Goal: Information Seeking & Learning: Check status

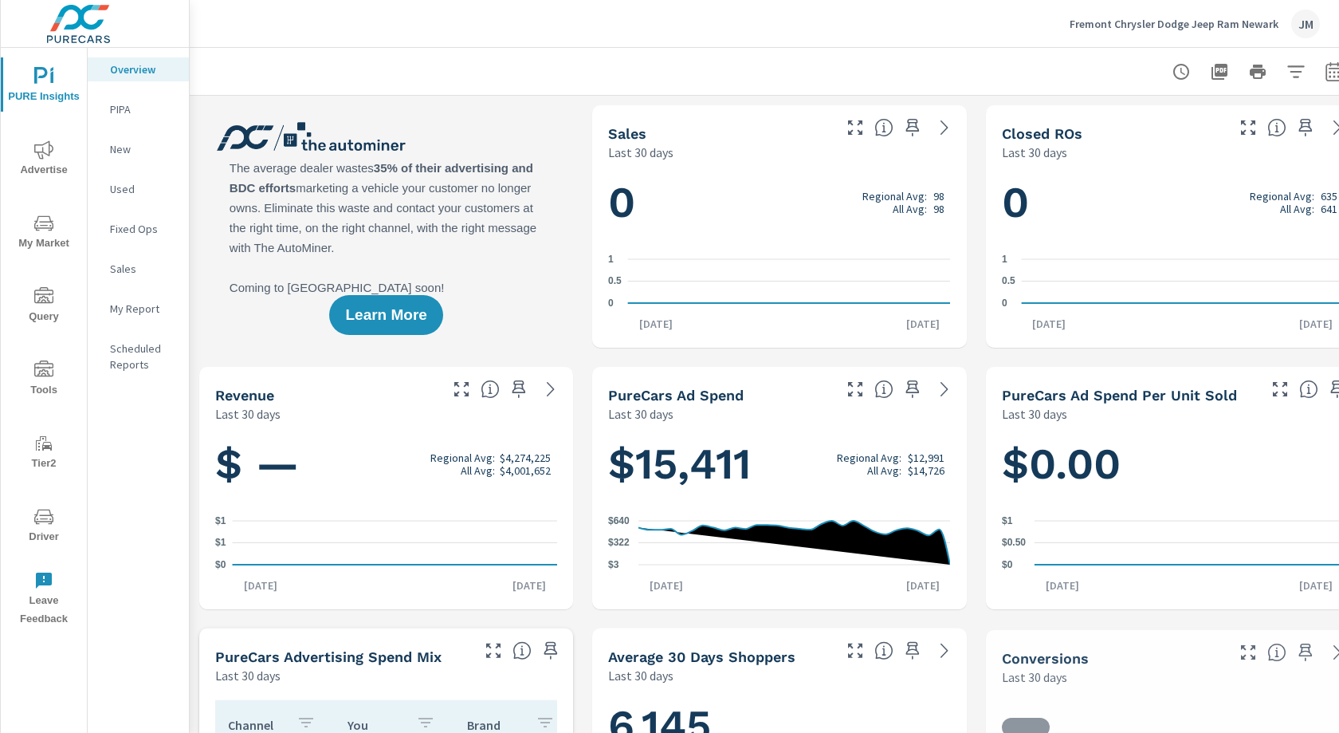
scroll to position [239, 0]
click at [44, 166] on span "Advertise" at bounding box center [44, 159] width 77 height 39
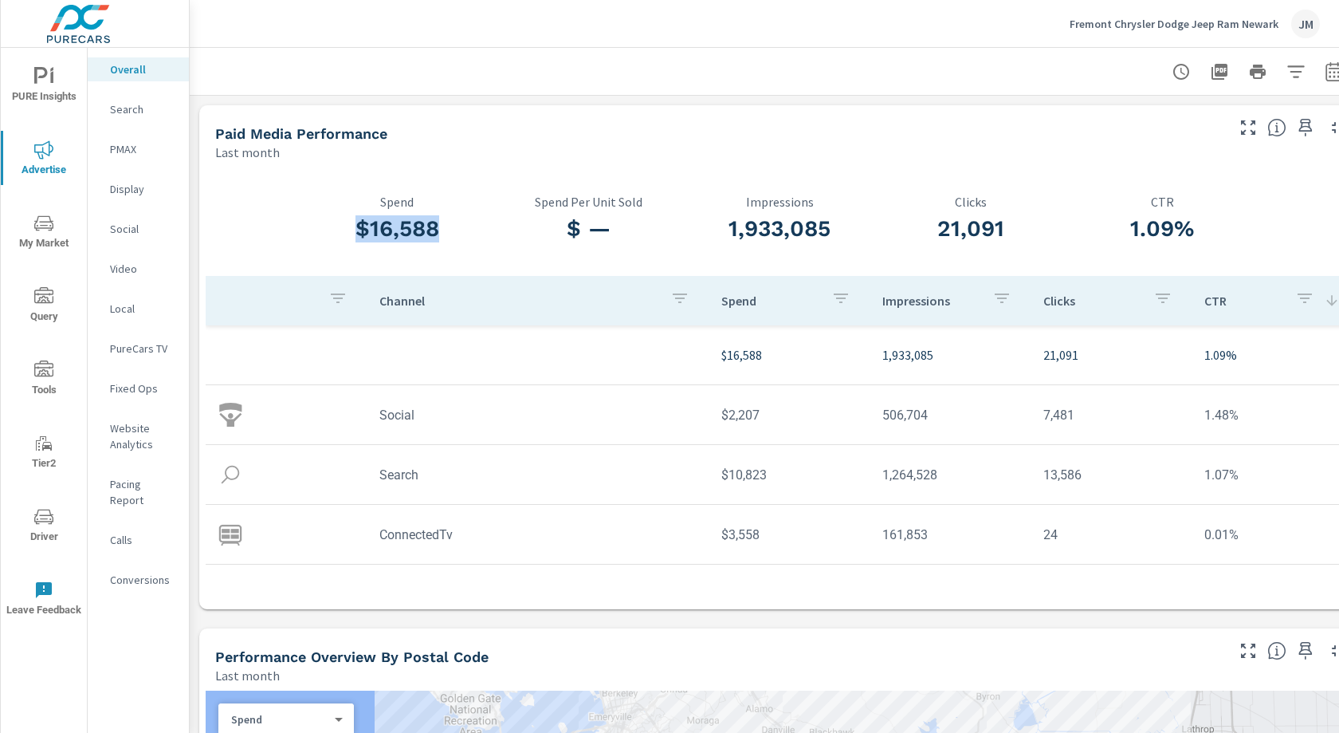
drag, startPoint x: 420, startPoint y: 234, endPoint x: 353, endPoint y: 237, distance: 67.0
click at [352, 238] on h3 "$16,588" at bounding box center [396, 228] width 191 height 27
click at [526, 119] on div "Paid Media Performance Last month" at bounding box center [714, 133] width 1030 height 57
click at [1333, 73] on icon "button" at bounding box center [1334, 71] width 19 height 19
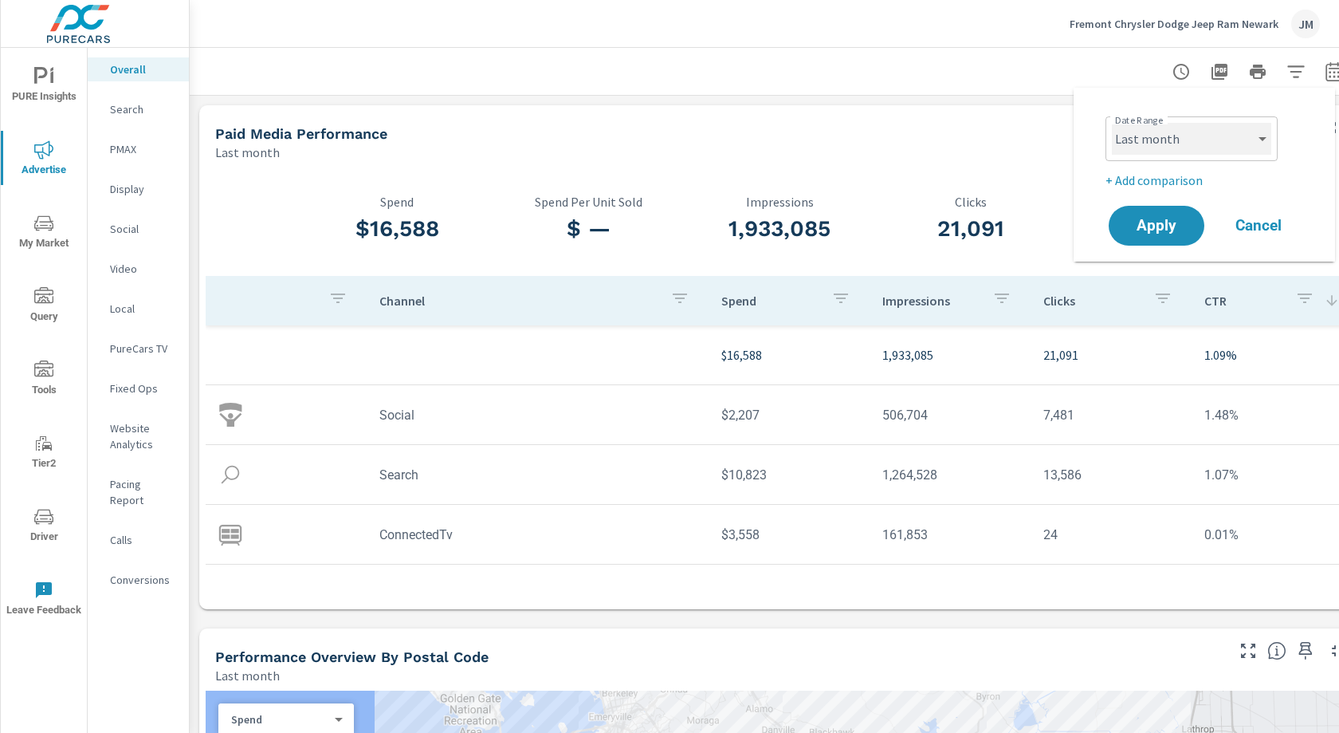
click at [1241, 142] on select "Custom [DATE] Last week Last 7 days Last 14 days Last 30 days Last 45 days Last…" at bounding box center [1191, 139] width 159 height 32
click at [1112, 123] on select "Custom [DATE] Last week Last 7 days Last 14 days Last 30 days Last 45 days Last…" at bounding box center [1191, 139] width 159 height 32
select select "custom"
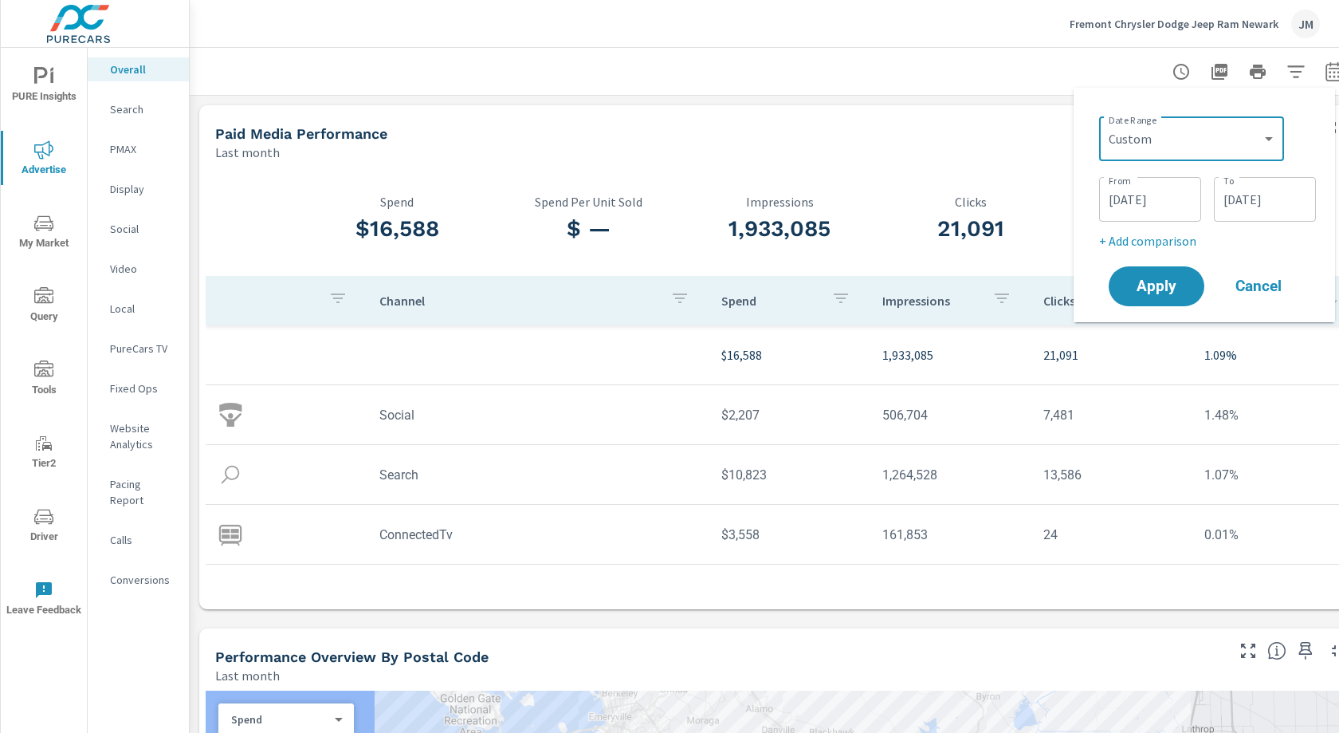
click at [1123, 202] on input "[DATE]" at bounding box center [1150, 199] width 89 height 32
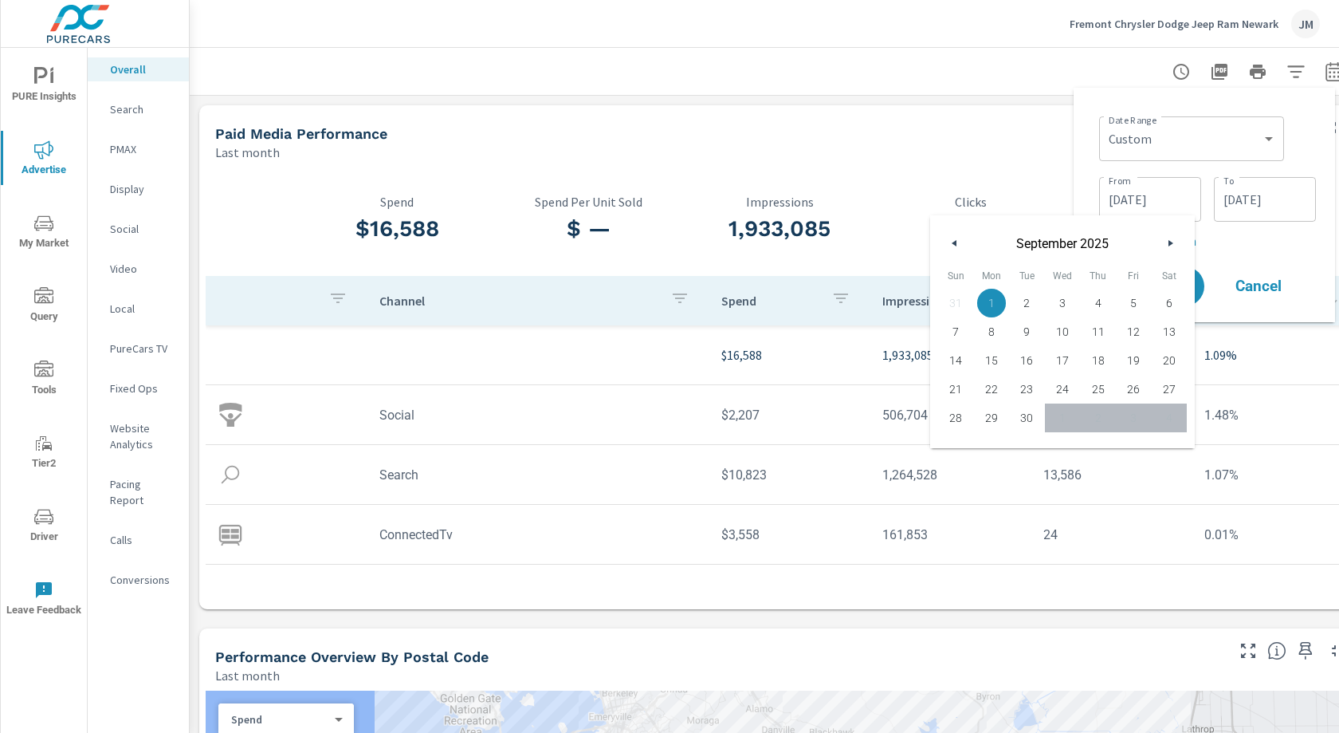
click at [996, 305] on span "1" at bounding box center [992, 303] width 36 height 21
click at [1249, 222] on div "From [DATE] From To [DATE] To" at bounding box center [1207, 198] width 217 height 54
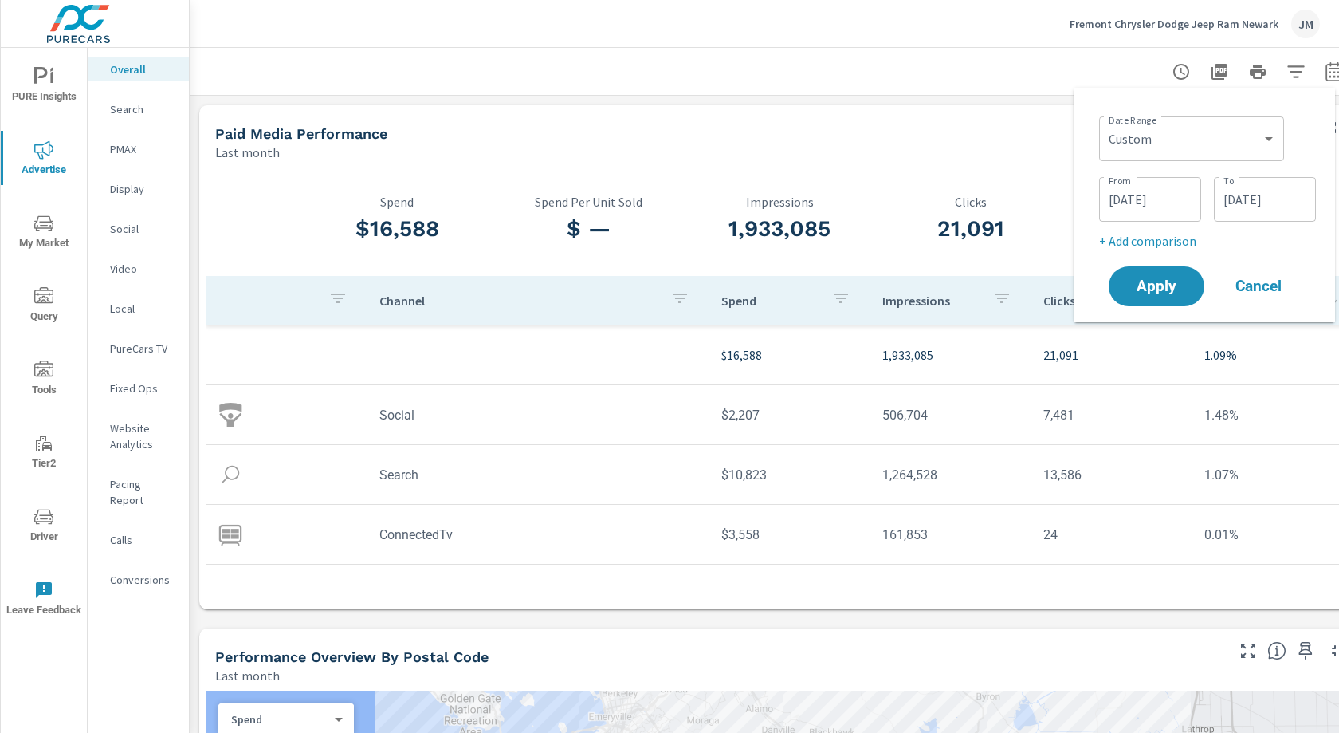
click at [1250, 194] on input "[DATE]" at bounding box center [1265, 199] width 89 height 32
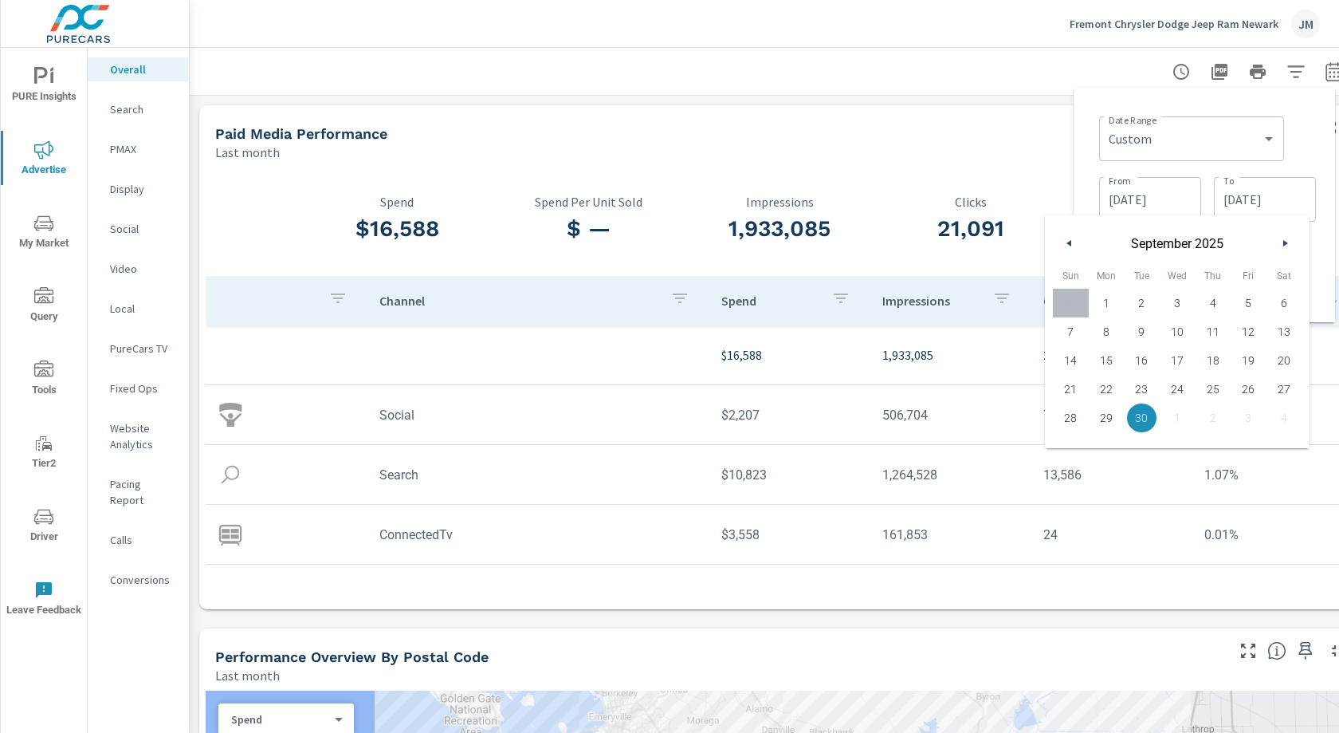
click at [1249, 332] on span "12" at bounding box center [1249, 331] width 36 height 21
type input "[DATE]"
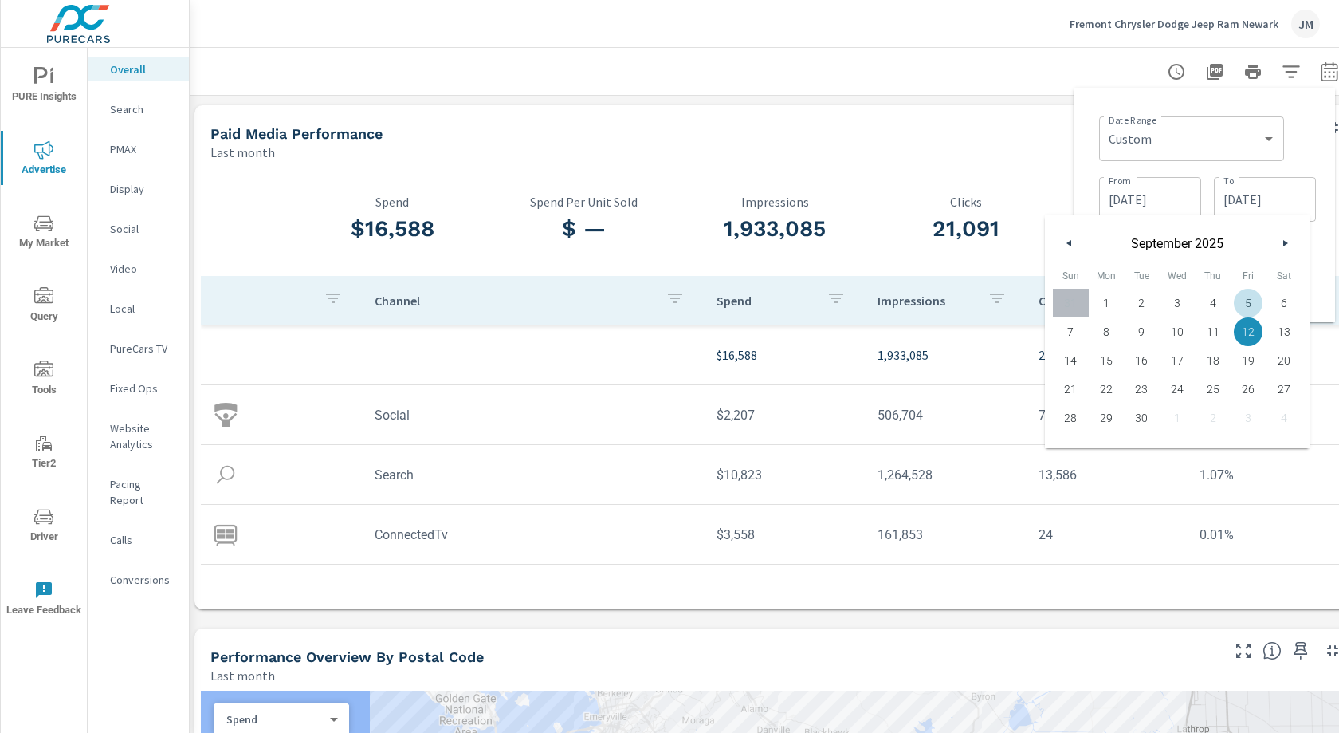
click at [1231, 317] on button "12" at bounding box center [1249, 331] width 36 height 29
click at [1328, 213] on div "Date Range Custom [DATE] Last week Last 7 days Last 14 days Last 30 days Last 4…" at bounding box center [1205, 205] width 262 height 234
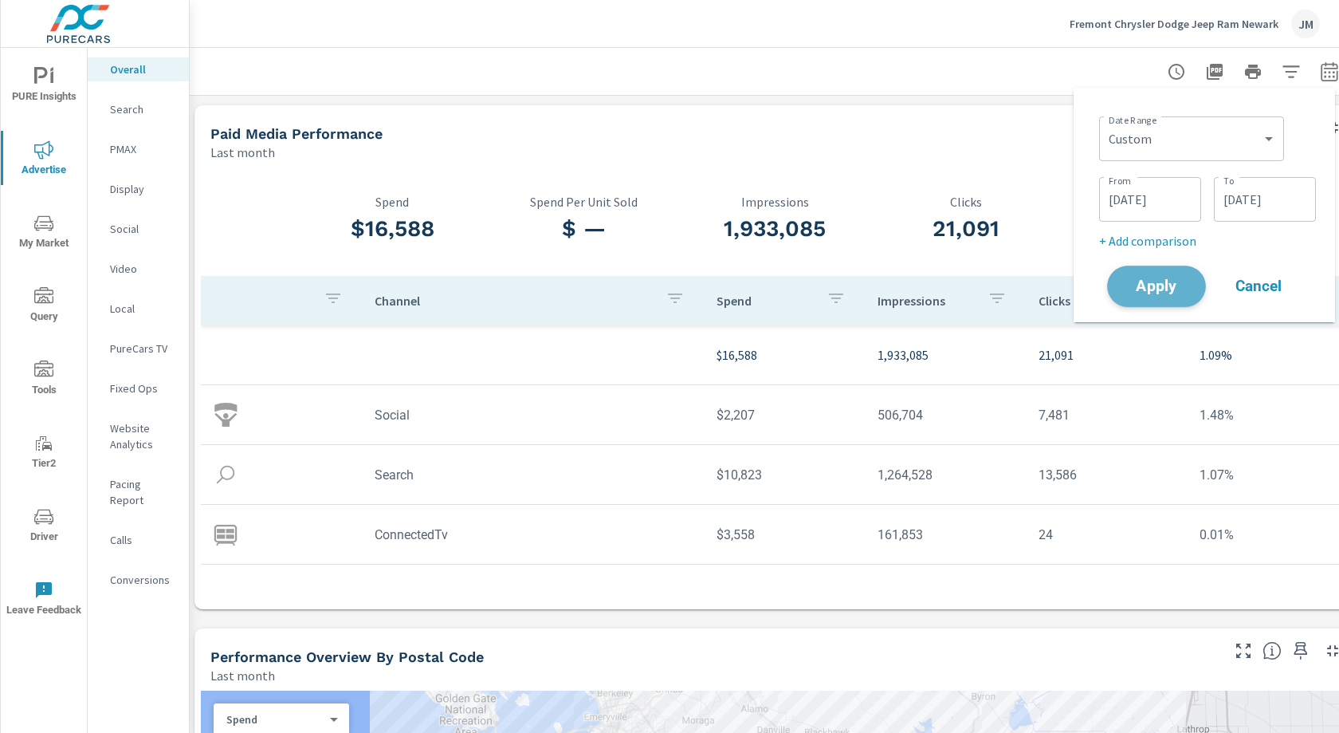
click at [1144, 277] on button "Apply" at bounding box center [1156, 286] width 99 height 41
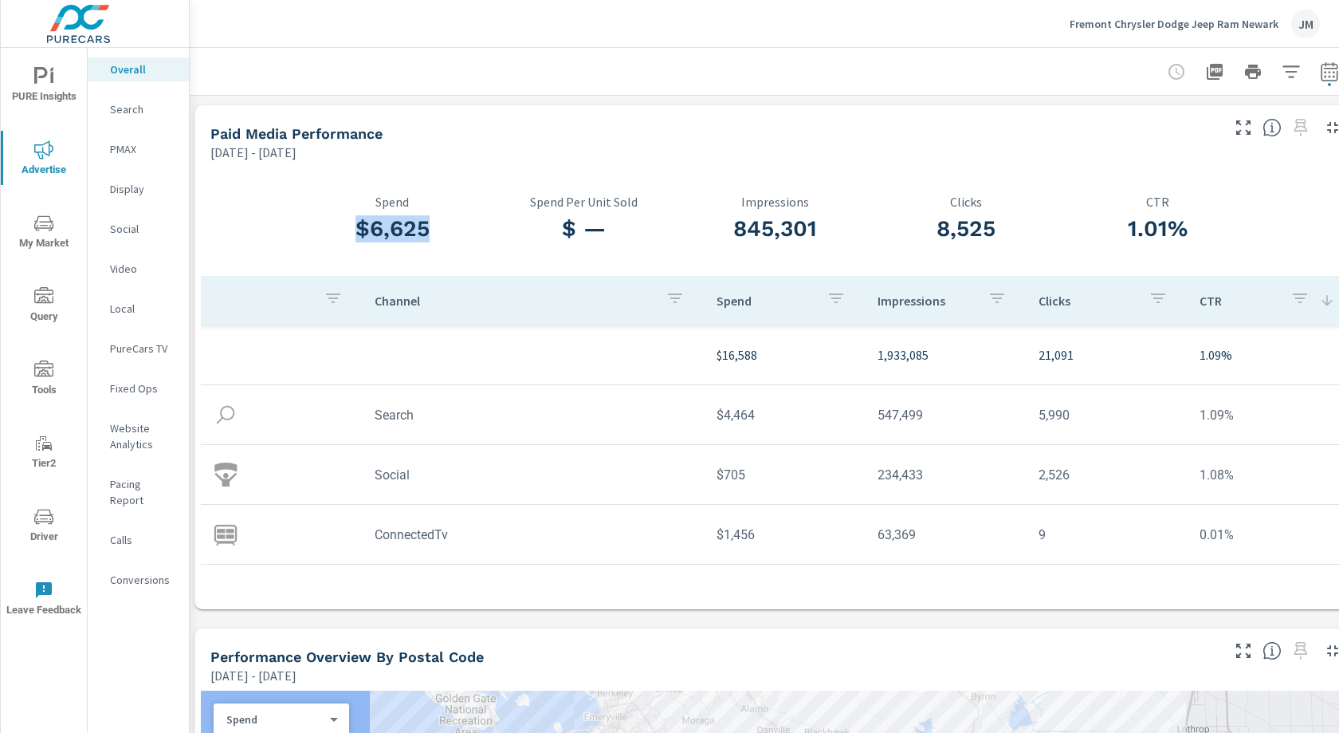
drag, startPoint x: 350, startPoint y: 228, endPoint x: 447, endPoint y: 235, distance: 97.5
click at [447, 235] on h3 "$6,625" at bounding box center [392, 228] width 191 height 27
click at [1331, 80] on icon "button" at bounding box center [1329, 70] width 17 height 19
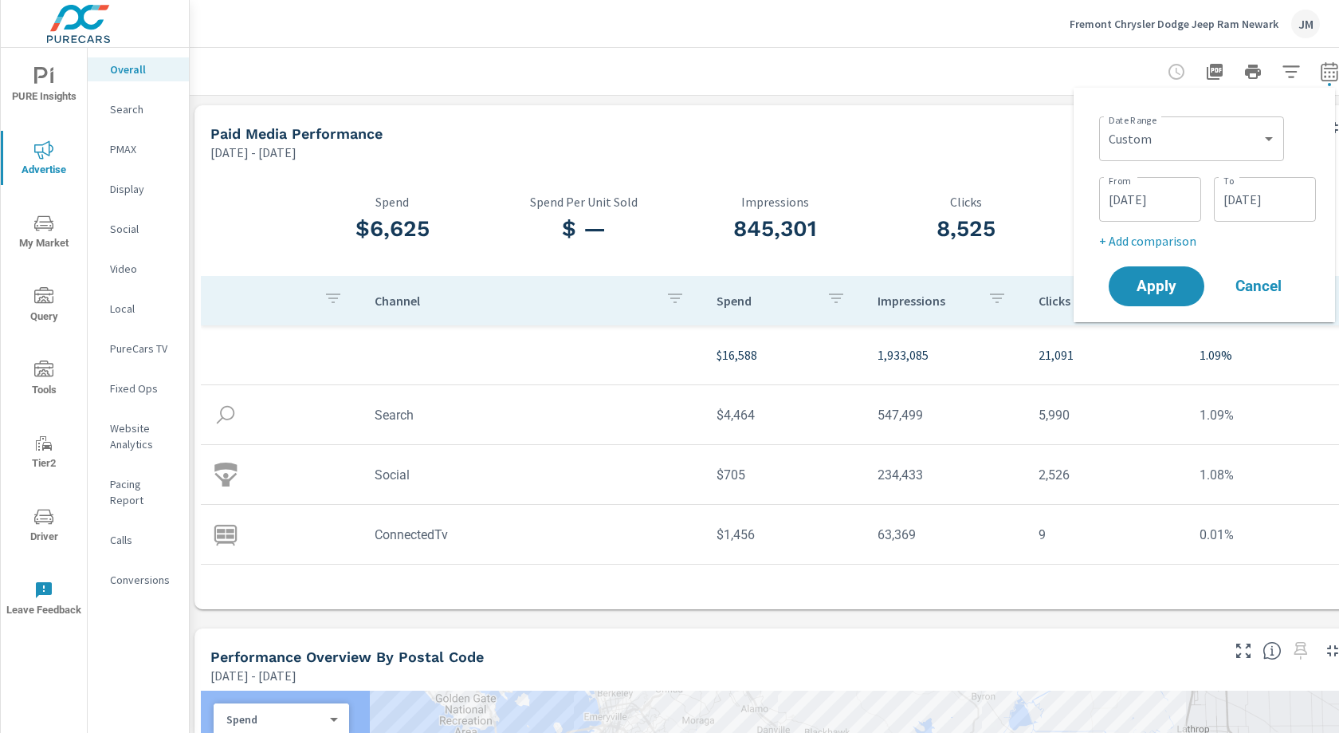
click at [1180, 195] on input "[DATE]" at bounding box center [1150, 199] width 89 height 32
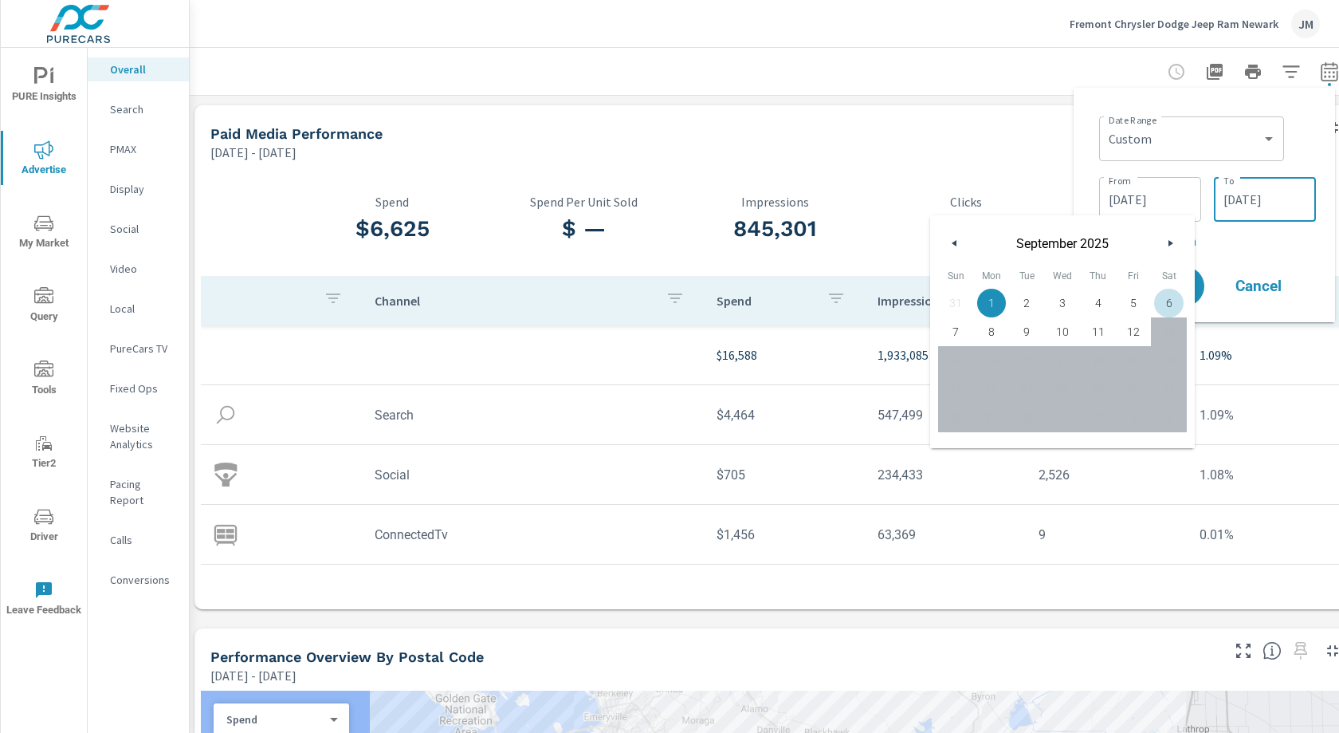
click at [1271, 202] on input "[DATE]" at bounding box center [1265, 199] width 89 height 32
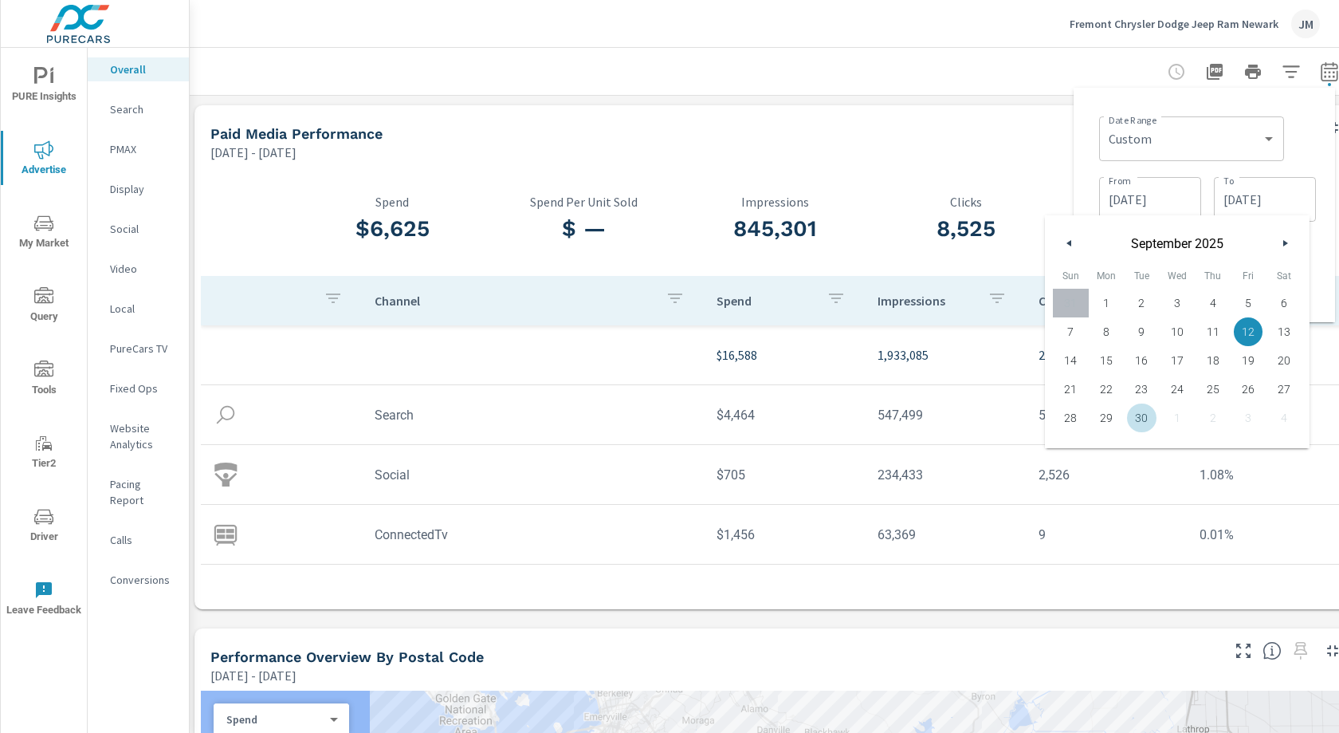
click at [1132, 417] on span "30" at bounding box center [1142, 417] width 36 height 21
type input "[DATE]"
click at [1151, 200] on input "[DATE]" at bounding box center [1150, 199] width 89 height 32
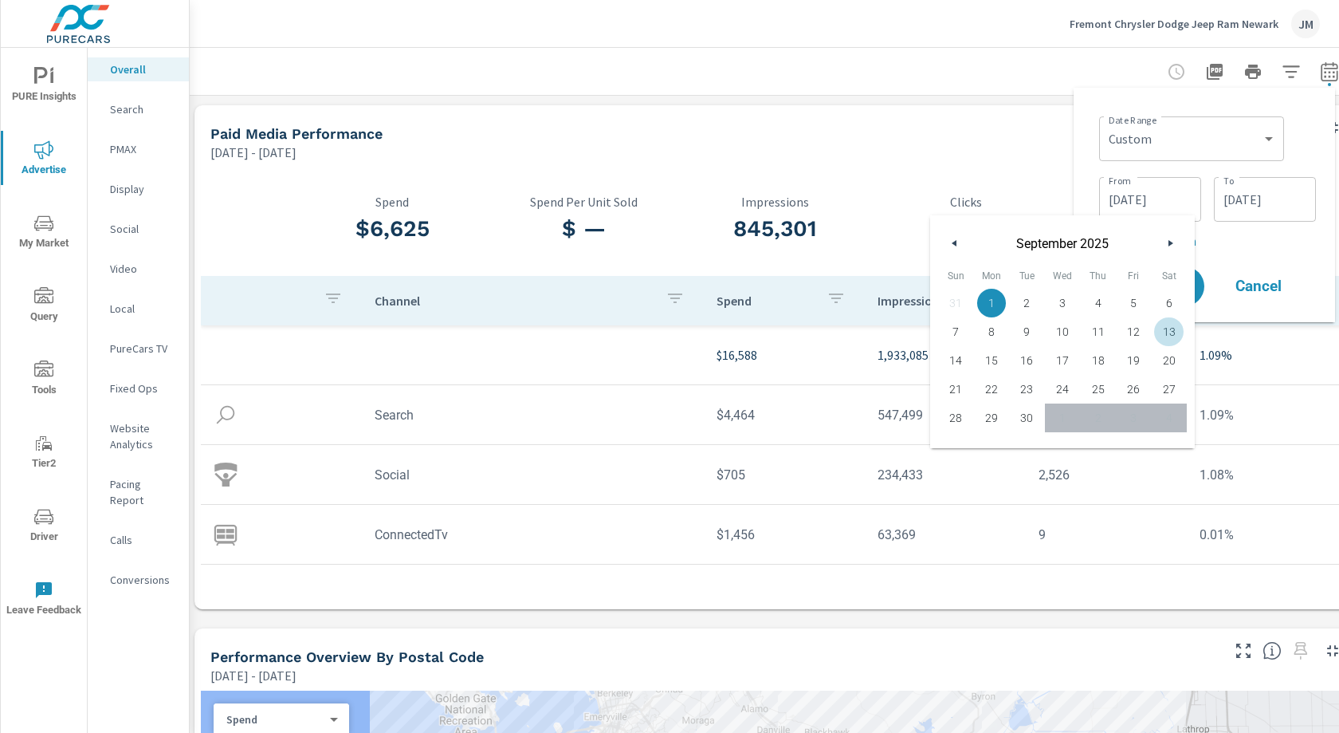
click at [1174, 331] on span "13" at bounding box center [1169, 331] width 36 height 21
type input "[DATE]"
click at [1229, 252] on div "Date Range Custom [DATE] Last week Last 7 days Last 14 days Last 30 days Last 4…" at bounding box center [1205, 204] width 236 height 209
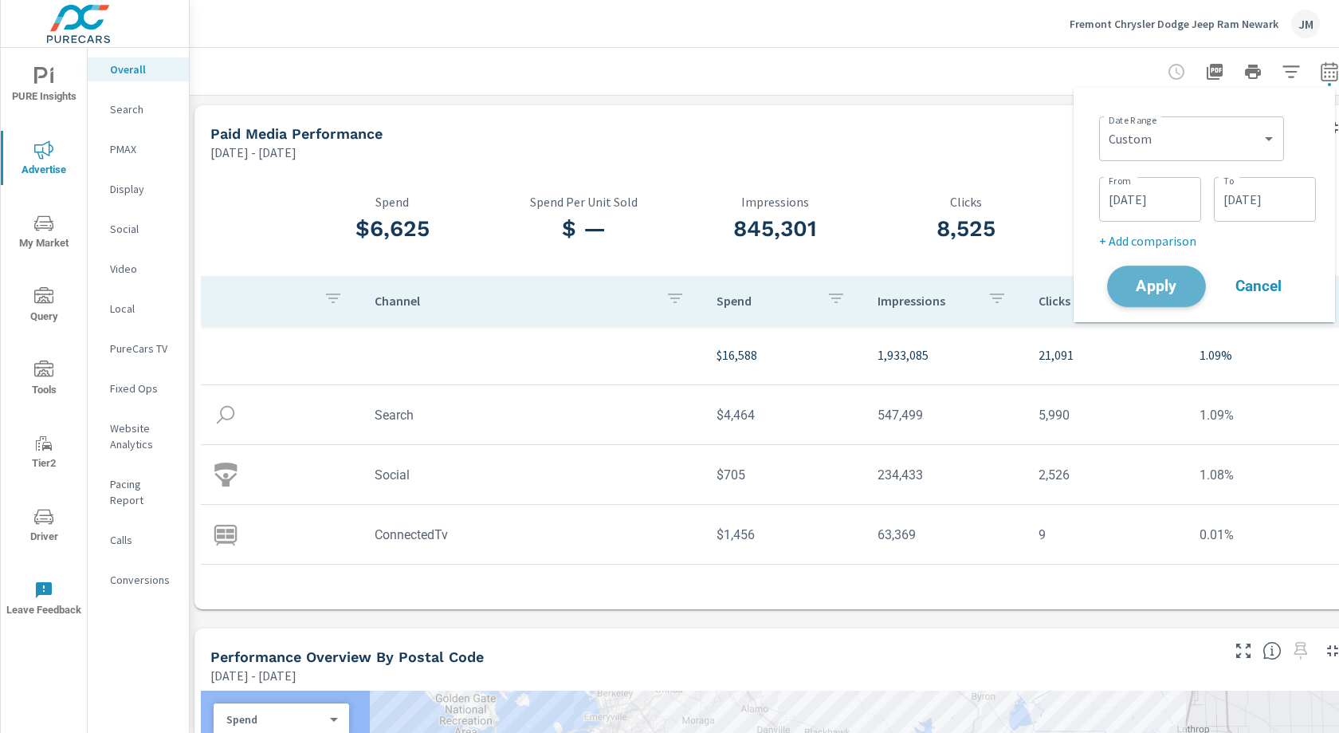
click at [1185, 288] on span "Apply" at bounding box center [1156, 286] width 65 height 15
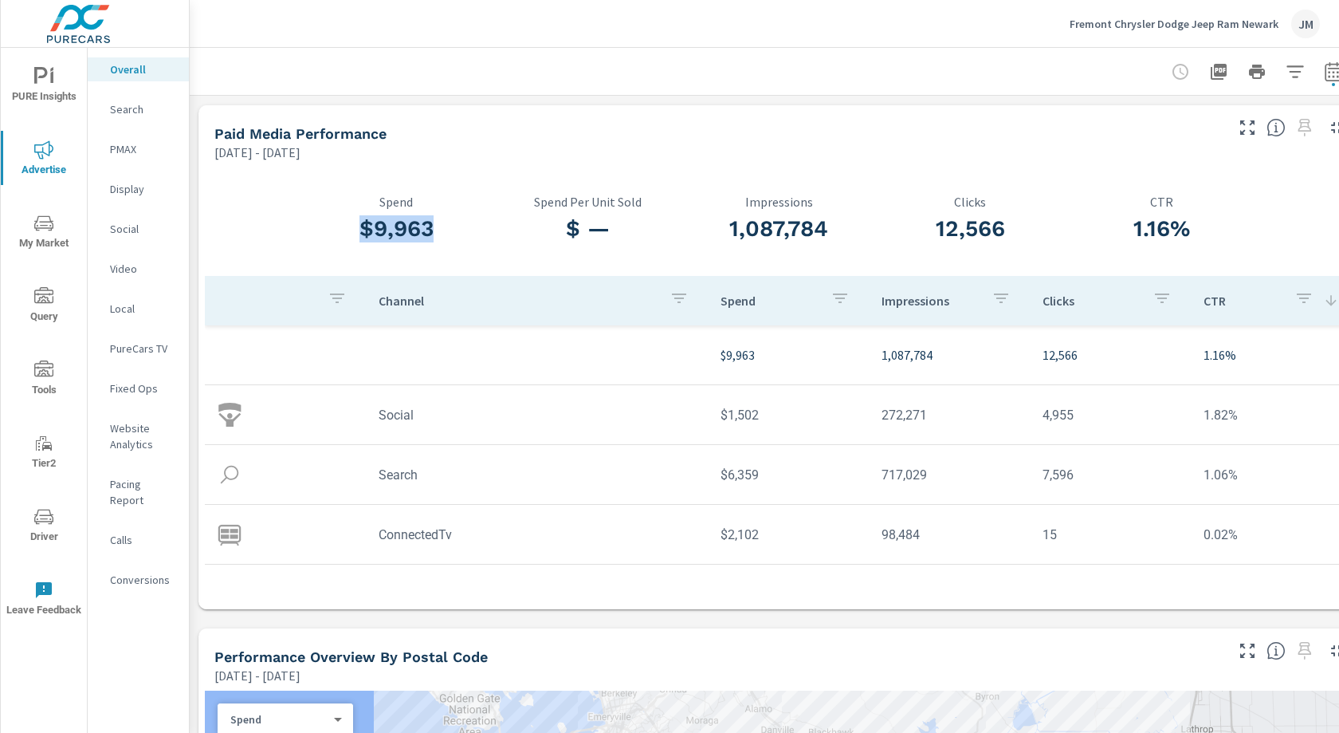
scroll to position [4, 1]
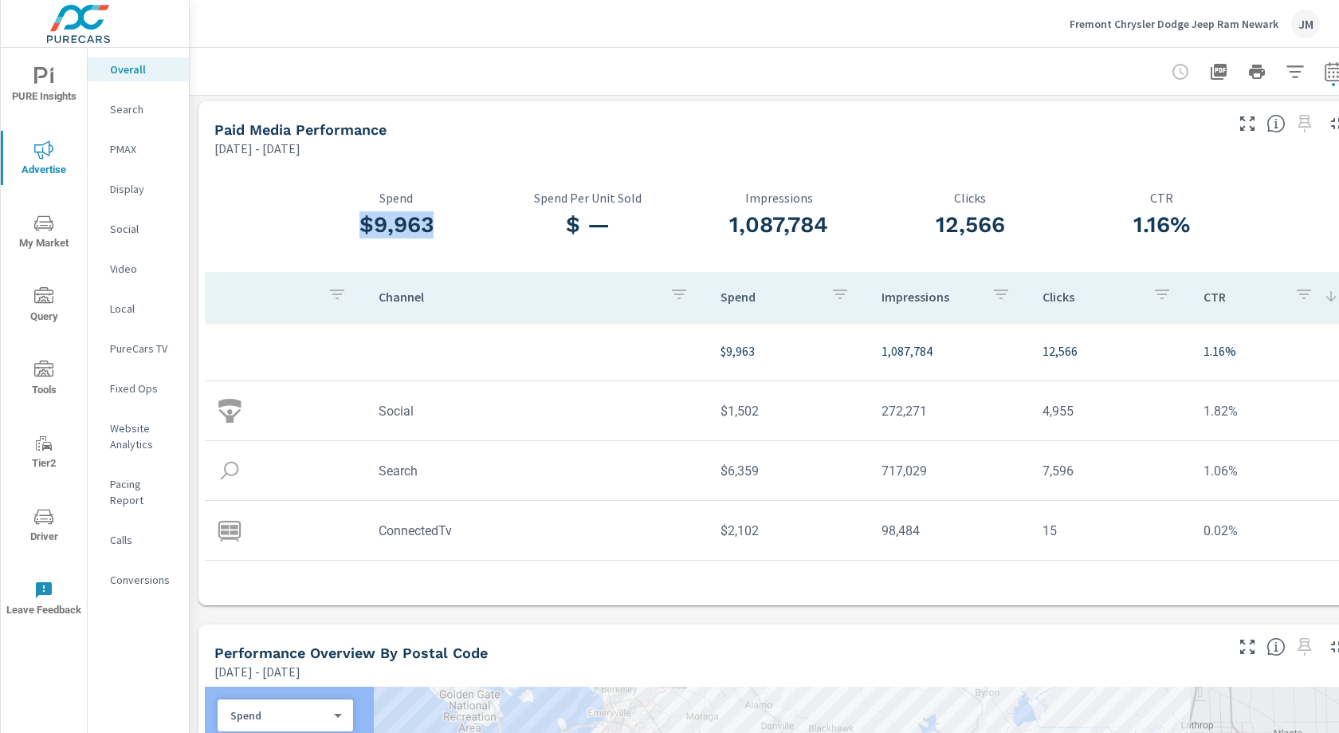
drag, startPoint x: 403, startPoint y: 232, endPoint x: 361, endPoint y: 234, distance: 42.3
click at [361, 234] on h3 "$9,963" at bounding box center [396, 224] width 191 height 27
copy h3 "$9,963"
